Goal: Find specific page/section

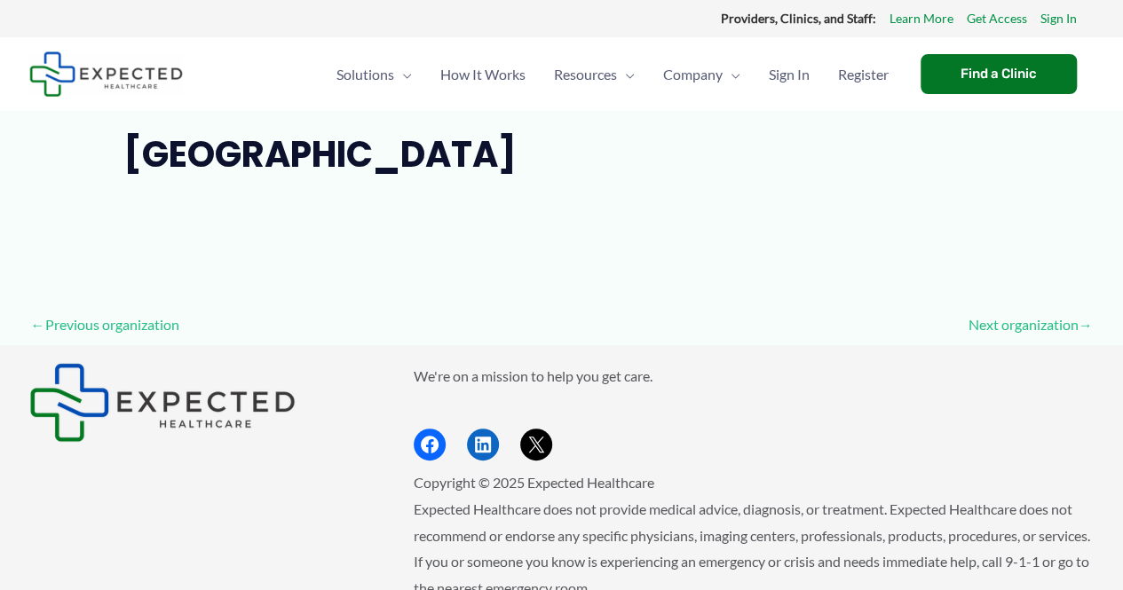
click at [140, 67] on img at bounding box center [106, 74] width 154 height 45
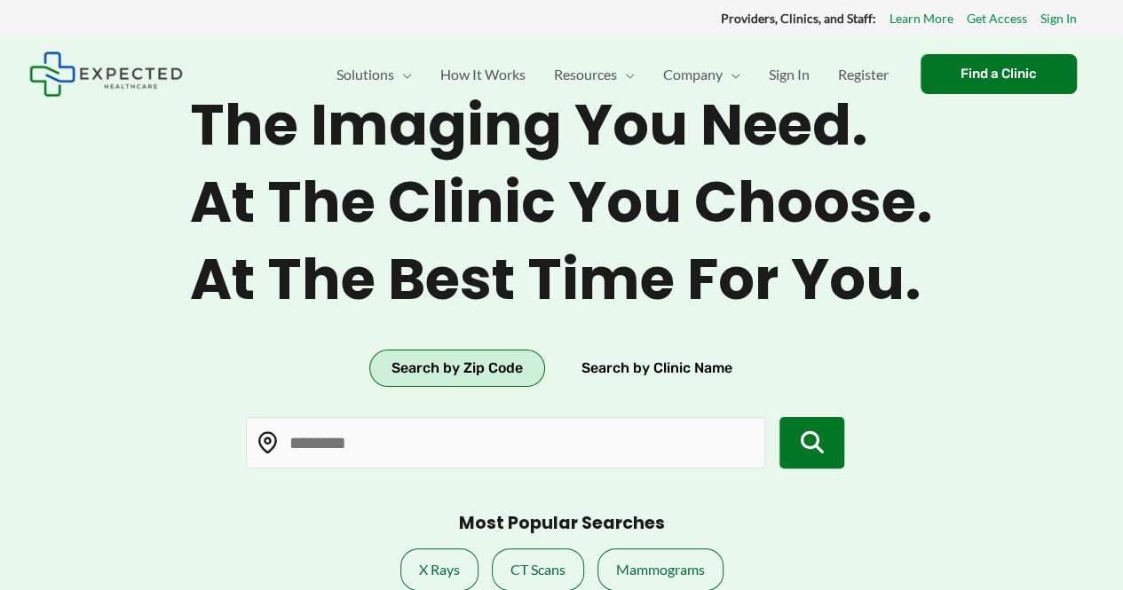
type input "*****"
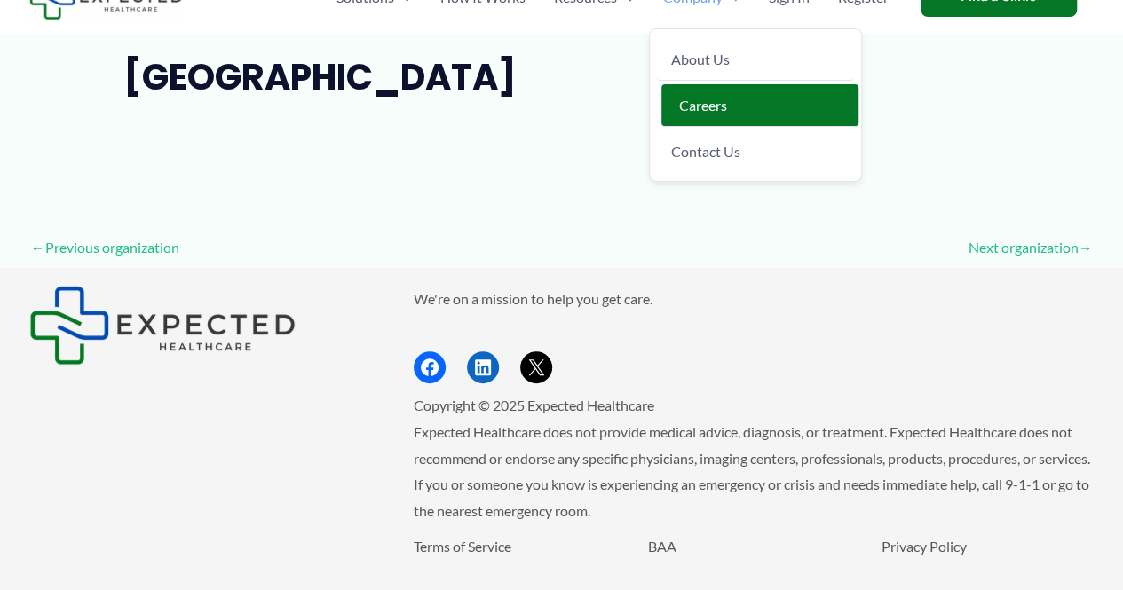
scroll to position [78, 0]
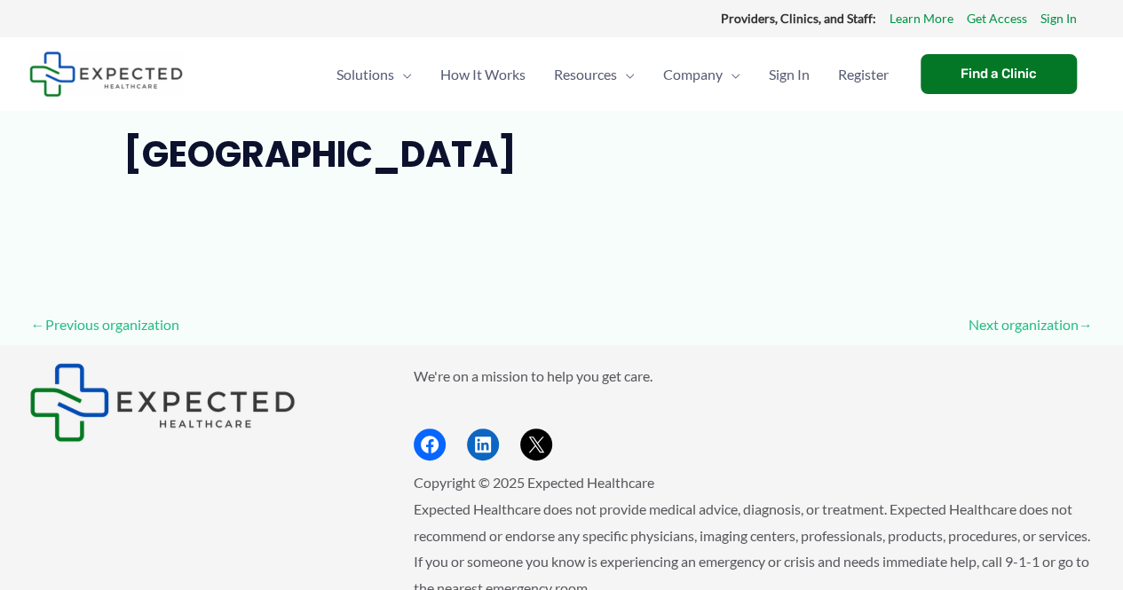
drag, startPoint x: 673, startPoint y: 157, endPoint x: 126, endPoint y: 161, distance: 547.0
click at [126, 161] on h1 "[GEOGRAPHIC_DATA]" at bounding box center [561, 154] width 876 height 43
copy h1 "[GEOGRAPHIC_DATA]"
